Goal: Transaction & Acquisition: Book appointment/travel/reservation

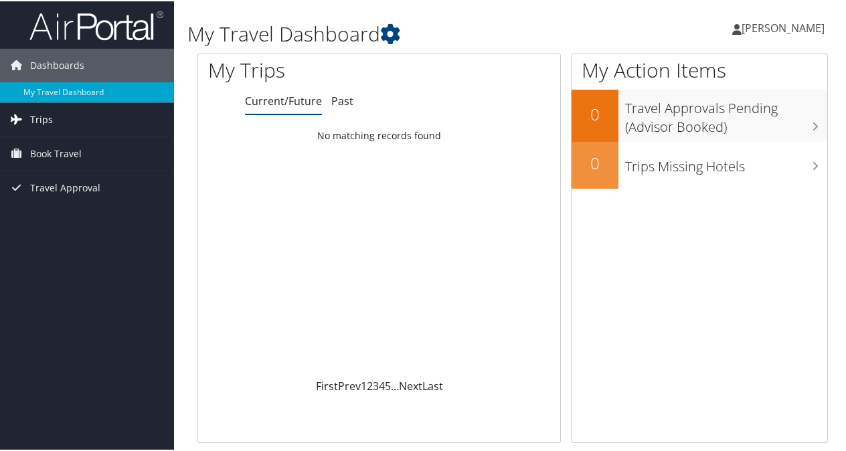
click at [62, 121] on link "Trips" at bounding box center [87, 118] width 174 height 33
click at [64, 213] on span "Book Travel" at bounding box center [56, 212] width 52 height 33
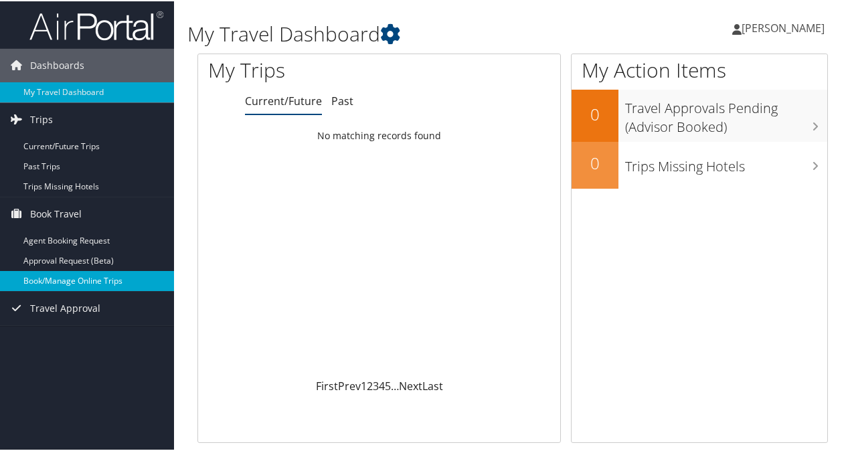
click at [70, 280] on link "Book/Manage Online Trips" at bounding box center [87, 280] width 174 height 20
